Goal: Transaction & Acquisition: Register for event/course

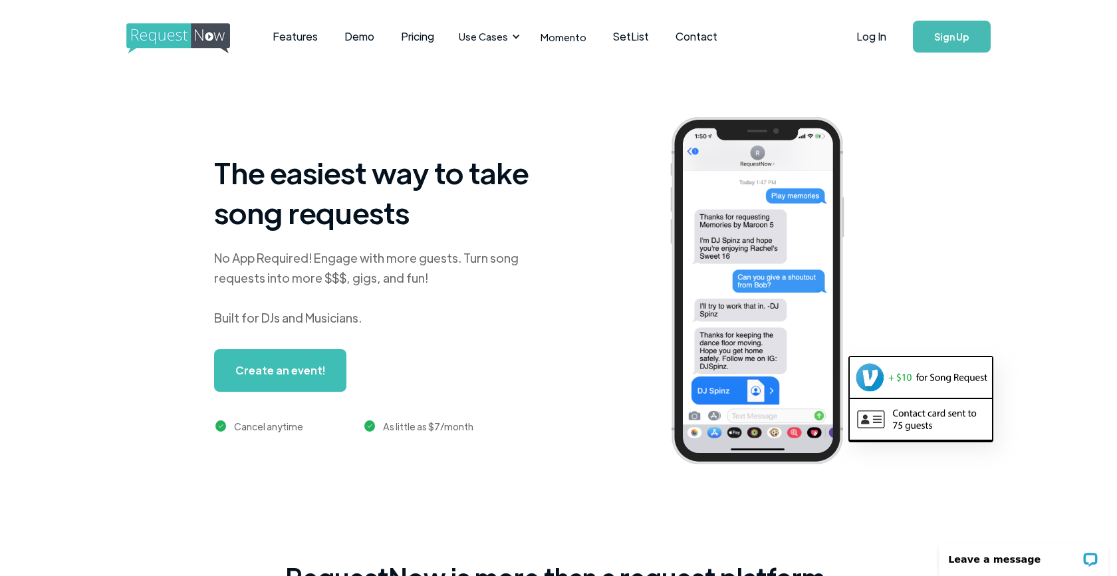
click at [294, 365] on link "Create an event!" at bounding box center [280, 370] width 132 height 43
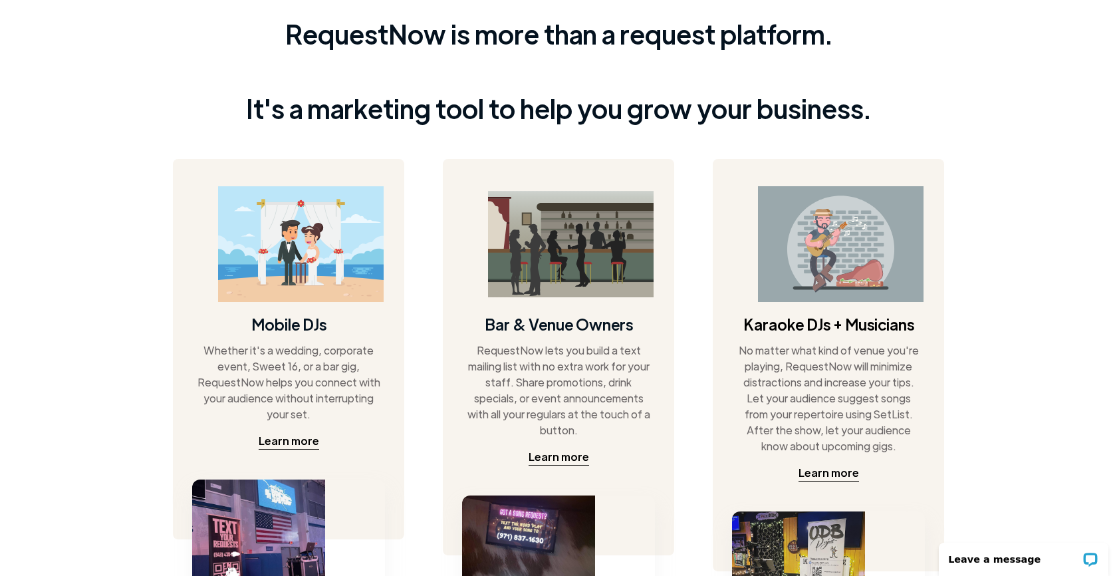
scroll to position [544, 1]
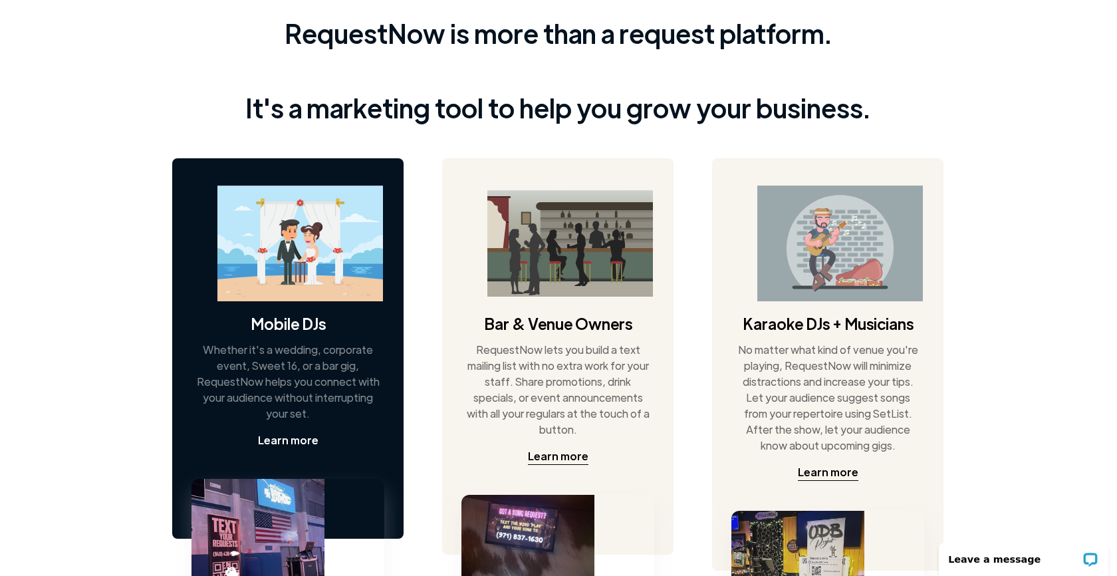
click at [293, 440] on div "Learn more" at bounding box center [288, 440] width 61 height 16
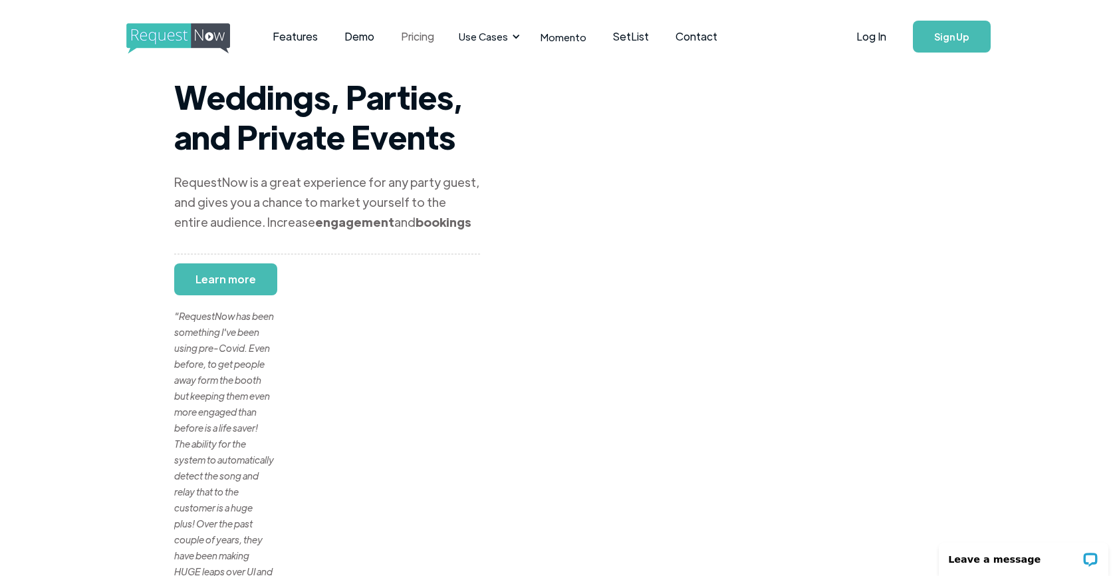
click at [411, 37] on link "Pricing" at bounding box center [418, 36] width 60 height 41
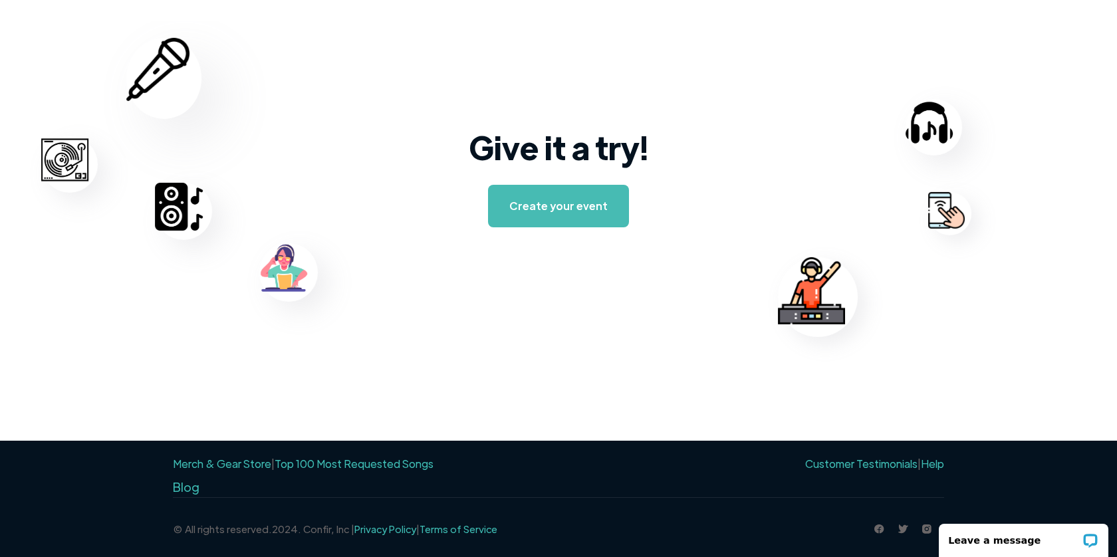
scroll to position [2104, 0]
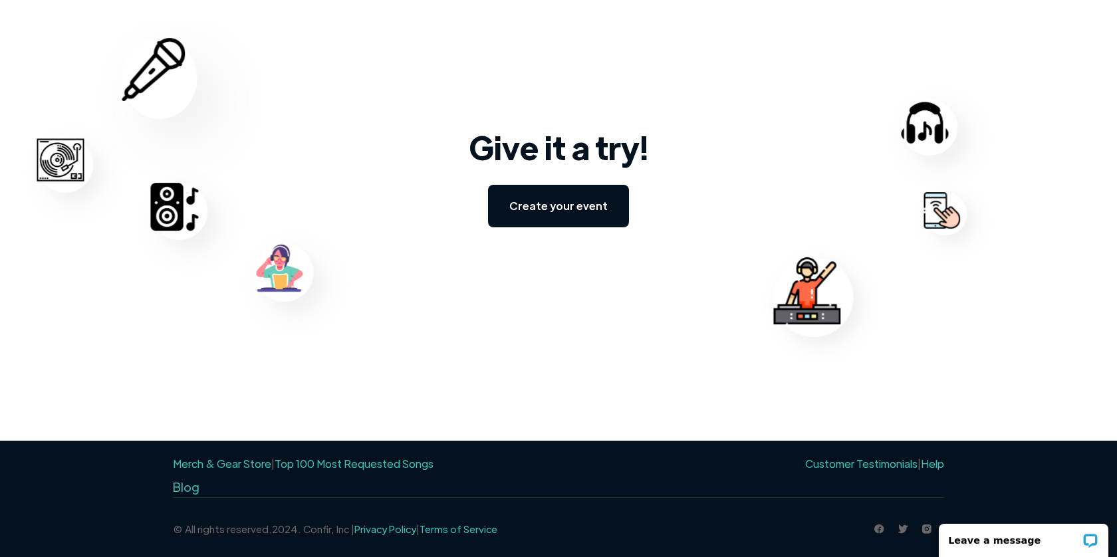
click at [579, 204] on link "Create your event" at bounding box center [558, 206] width 141 height 43
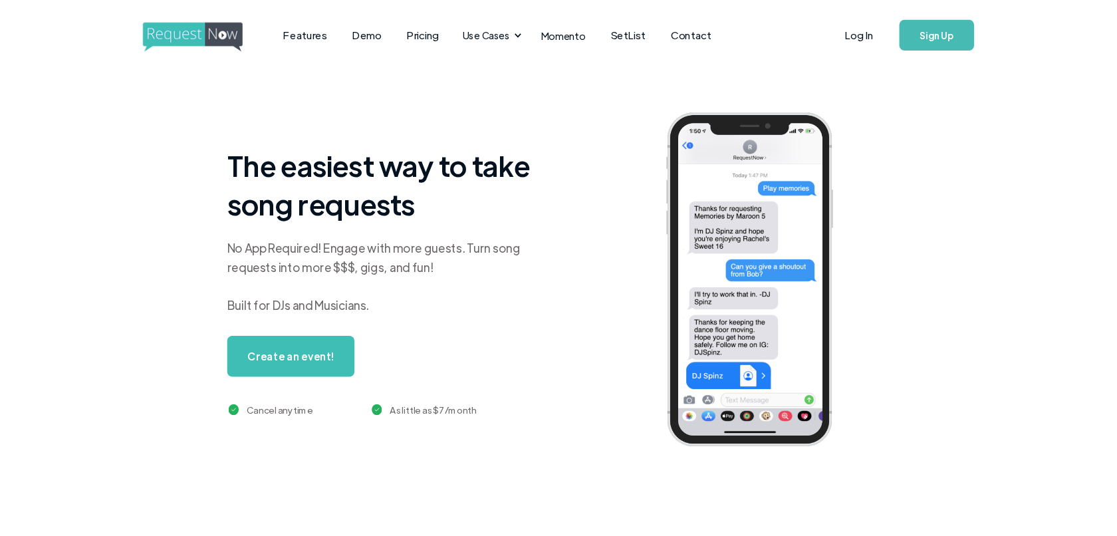
scroll to position [1881, 0]
